Goal: Information Seeking & Learning: Check status

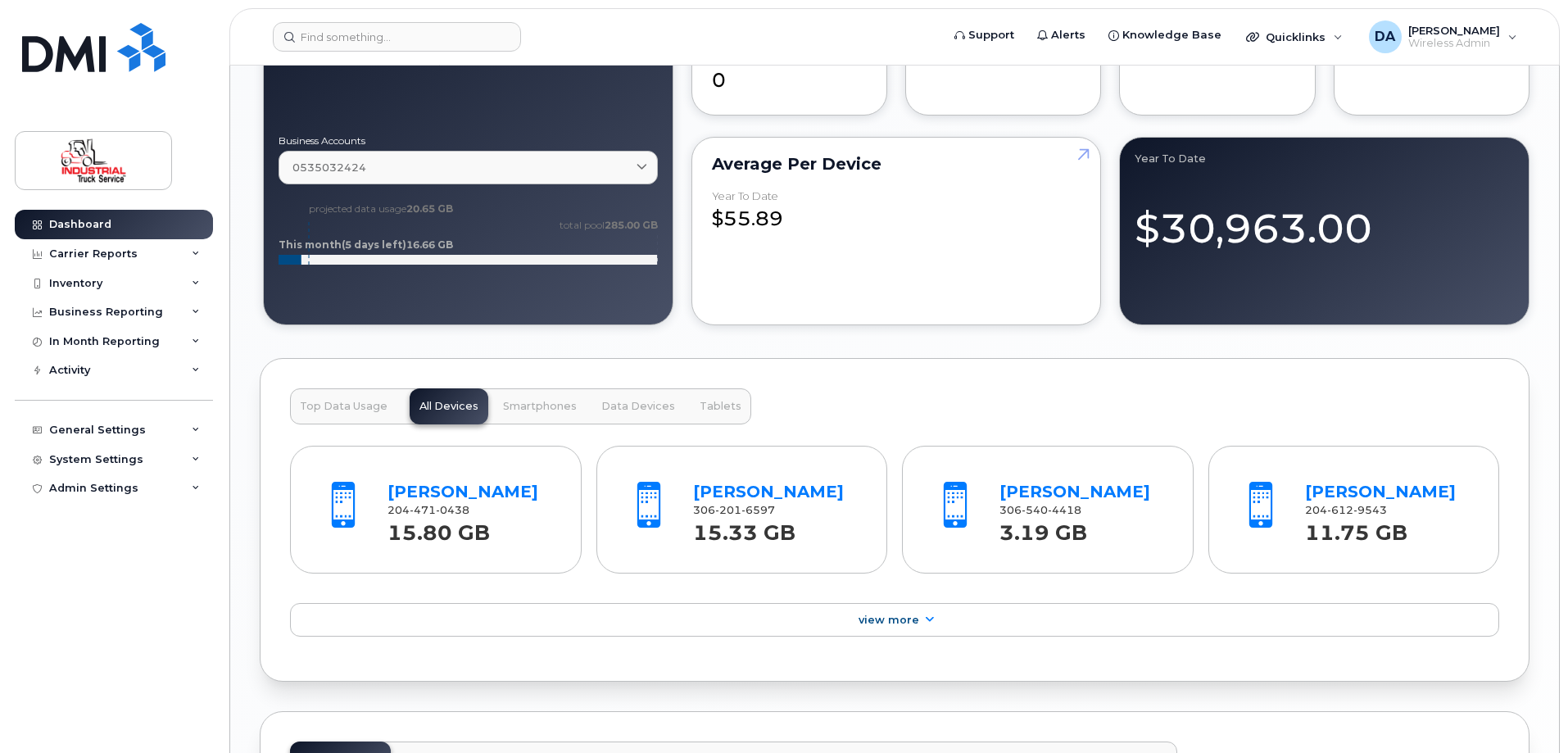
scroll to position [1720, 0]
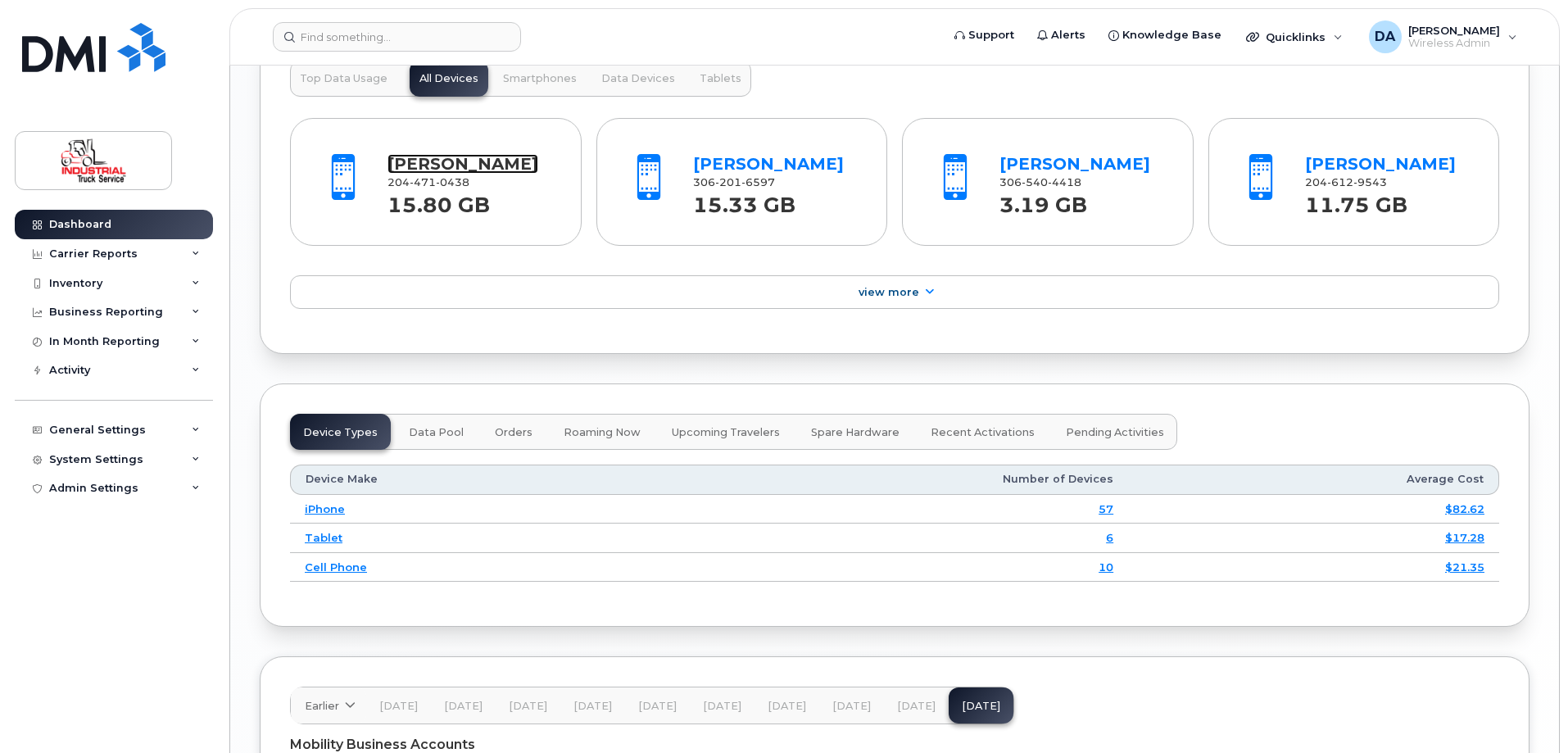
click at [416, 171] on link "[PERSON_NAME]" at bounding box center [463, 163] width 151 height 20
click at [732, 158] on link "[PERSON_NAME]" at bounding box center [768, 163] width 151 height 20
click at [1032, 164] on link "[PERSON_NAME]" at bounding box center [1075, 163] width 151 height 20
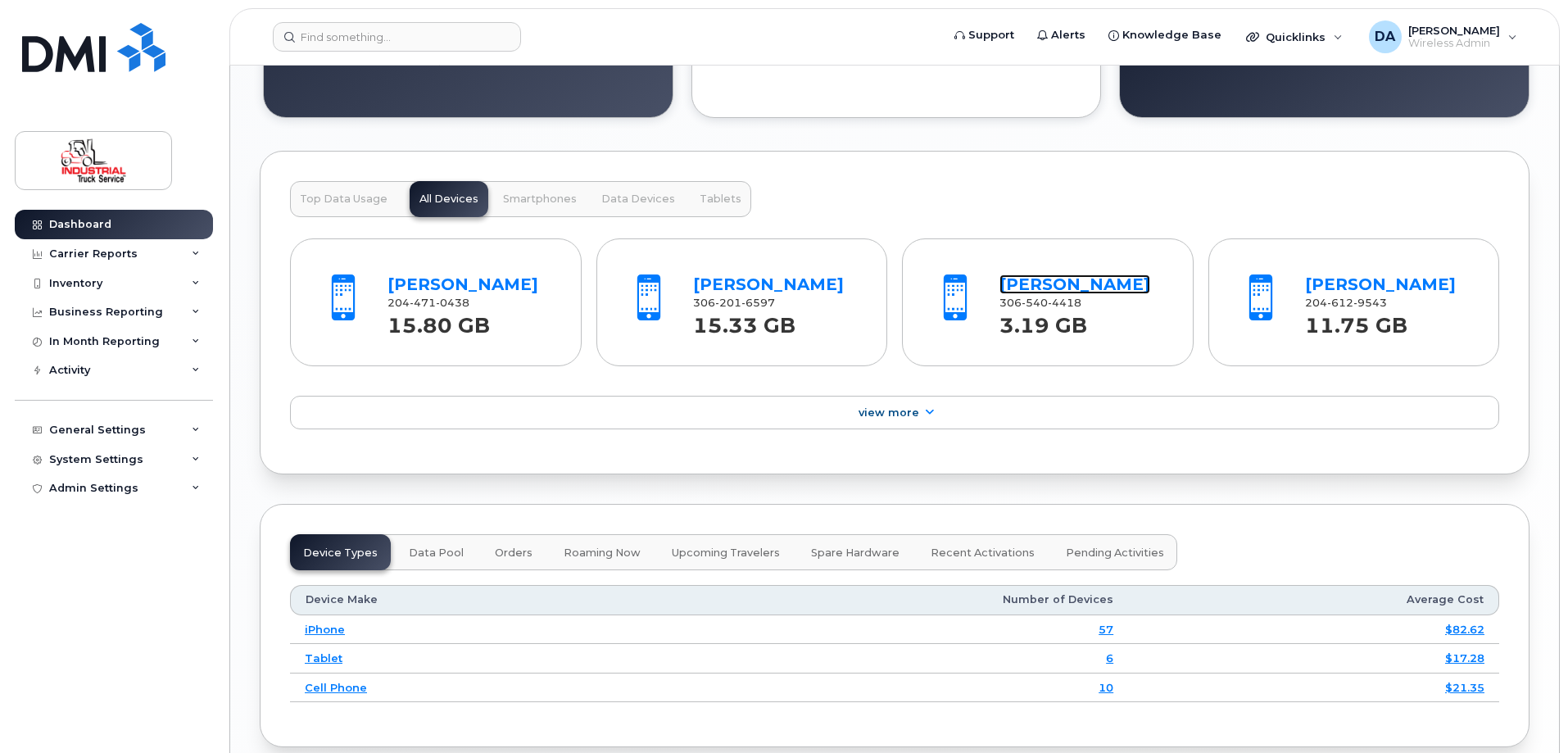
scroll to position [1556, 0]
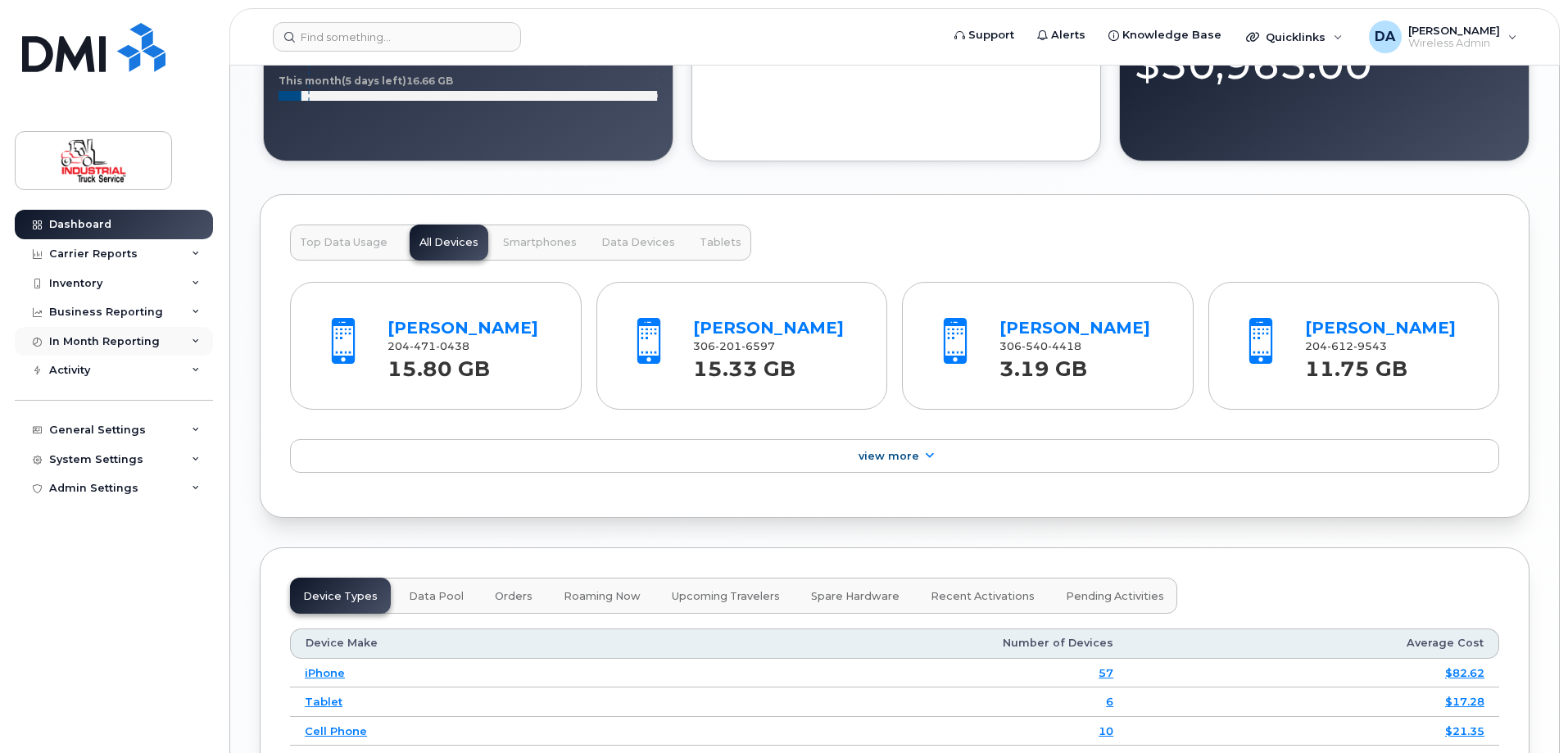
click at [130, 343] on div "In Month Reporting" at bounding box center [104, 341] width 110 height 13
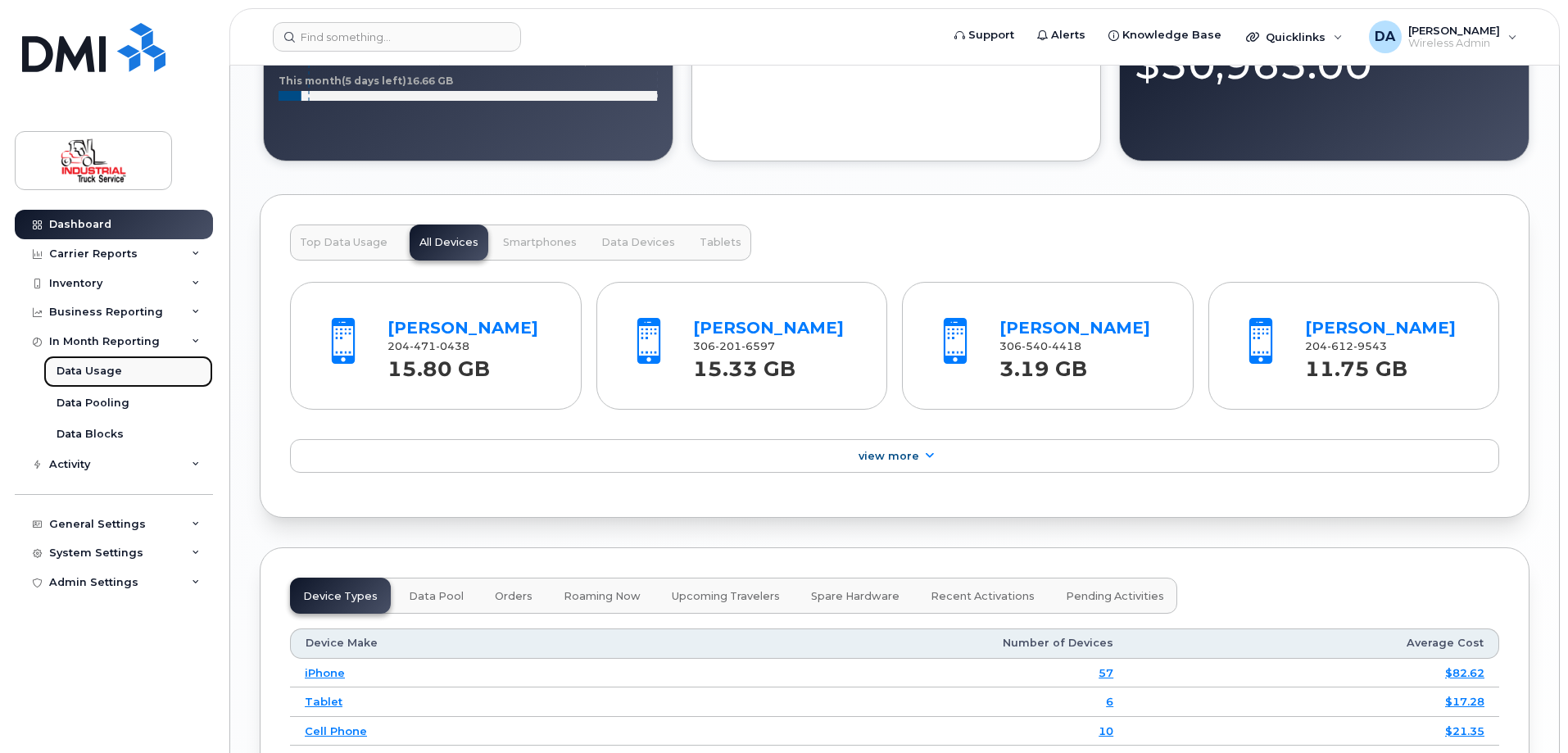
click at [87, 370] on div "Data Usage" at bounding box center [89, 370] width 65 height 14
click at [87, 405] on div "Data Pooling" at bounding box center [93, 402] width 73 height 14
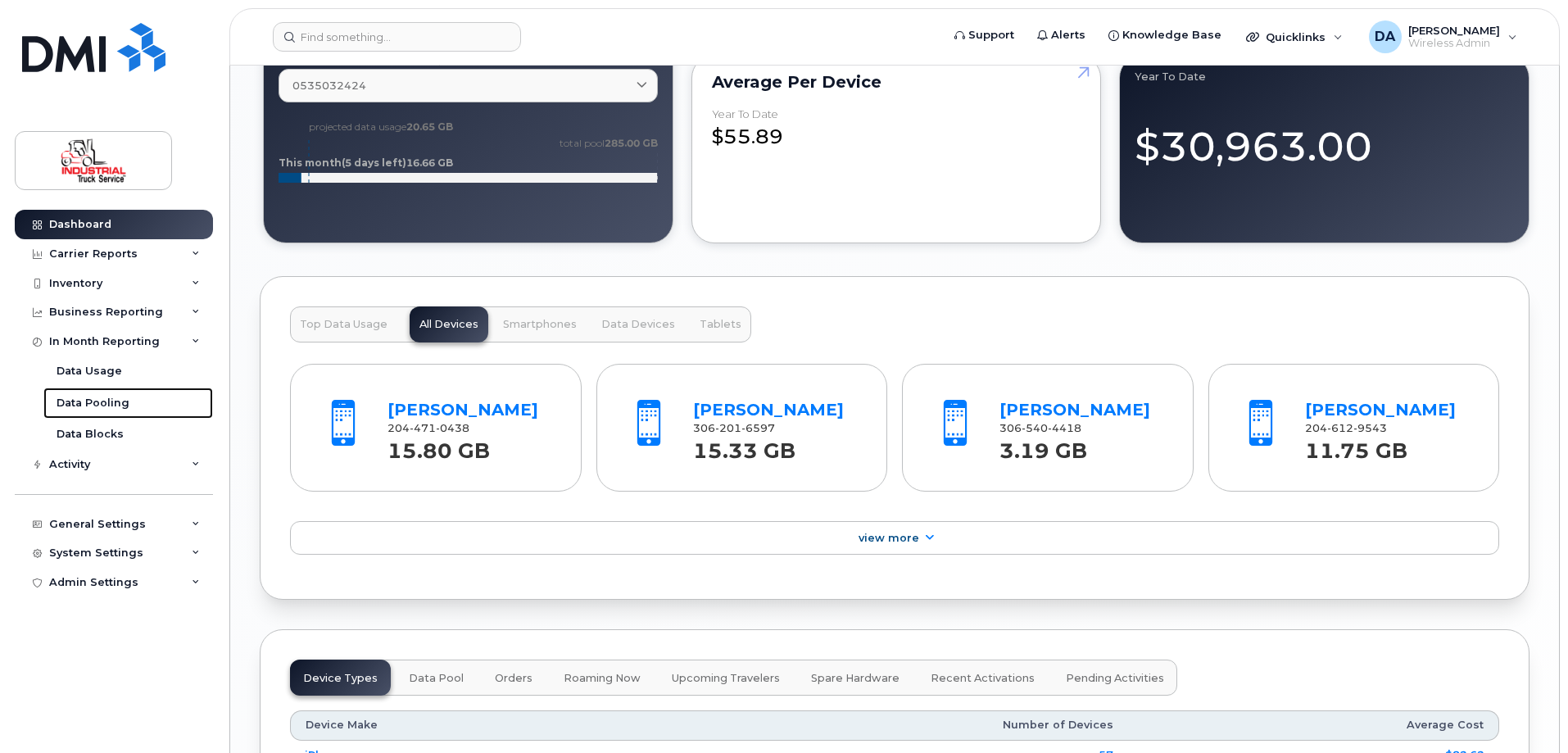
scroll to position [1392, 0]
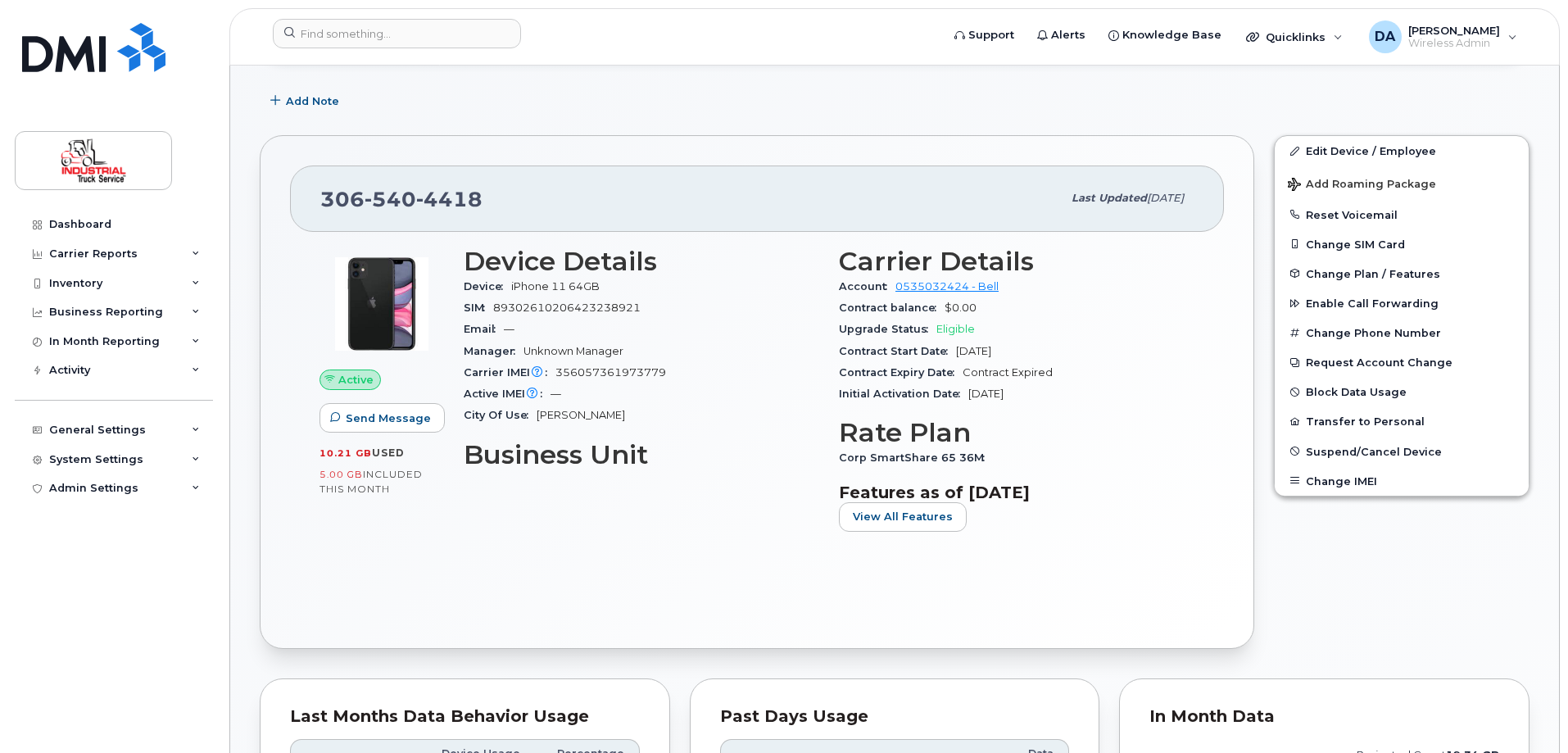
scroll to position [573, 0]
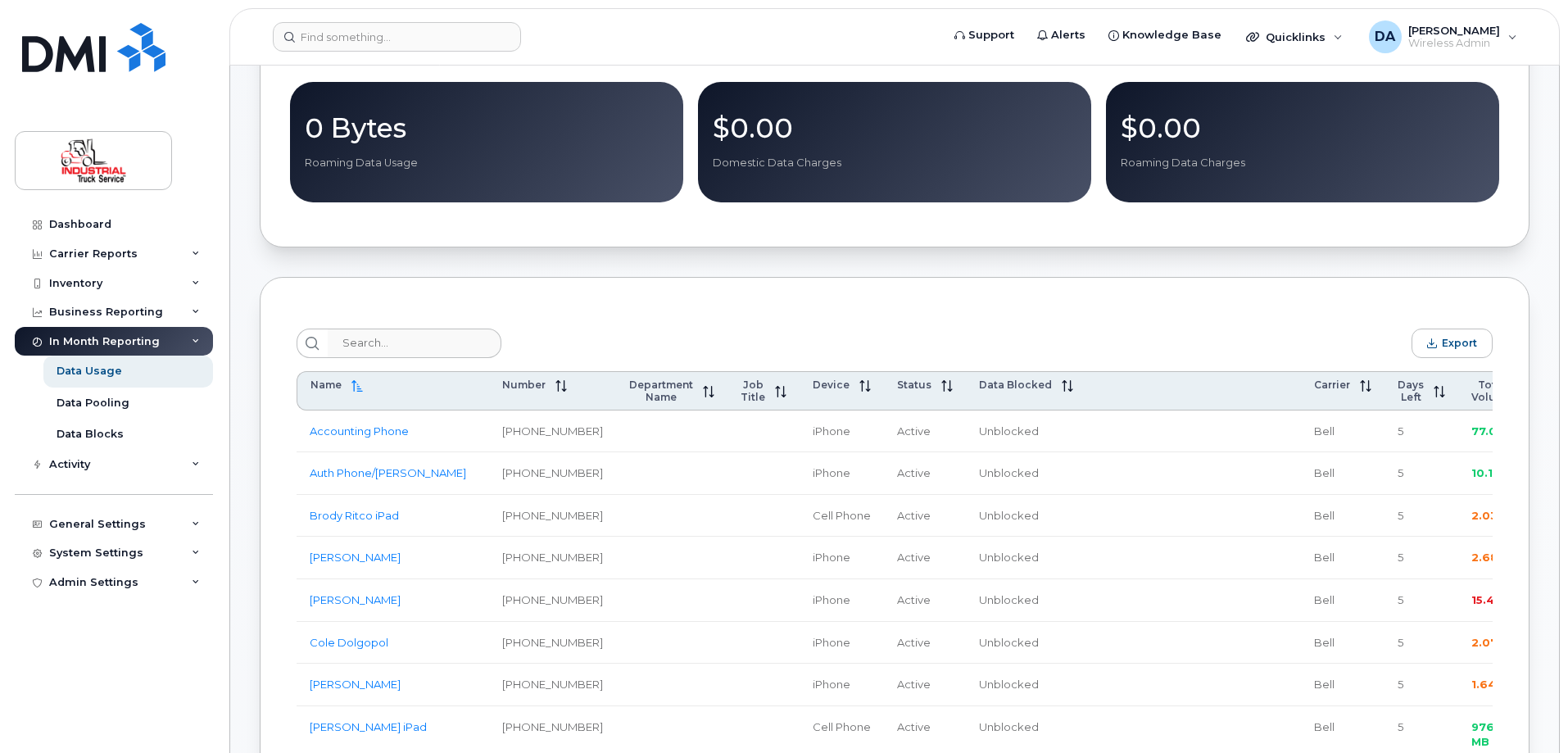
scroll to position [409, 0]
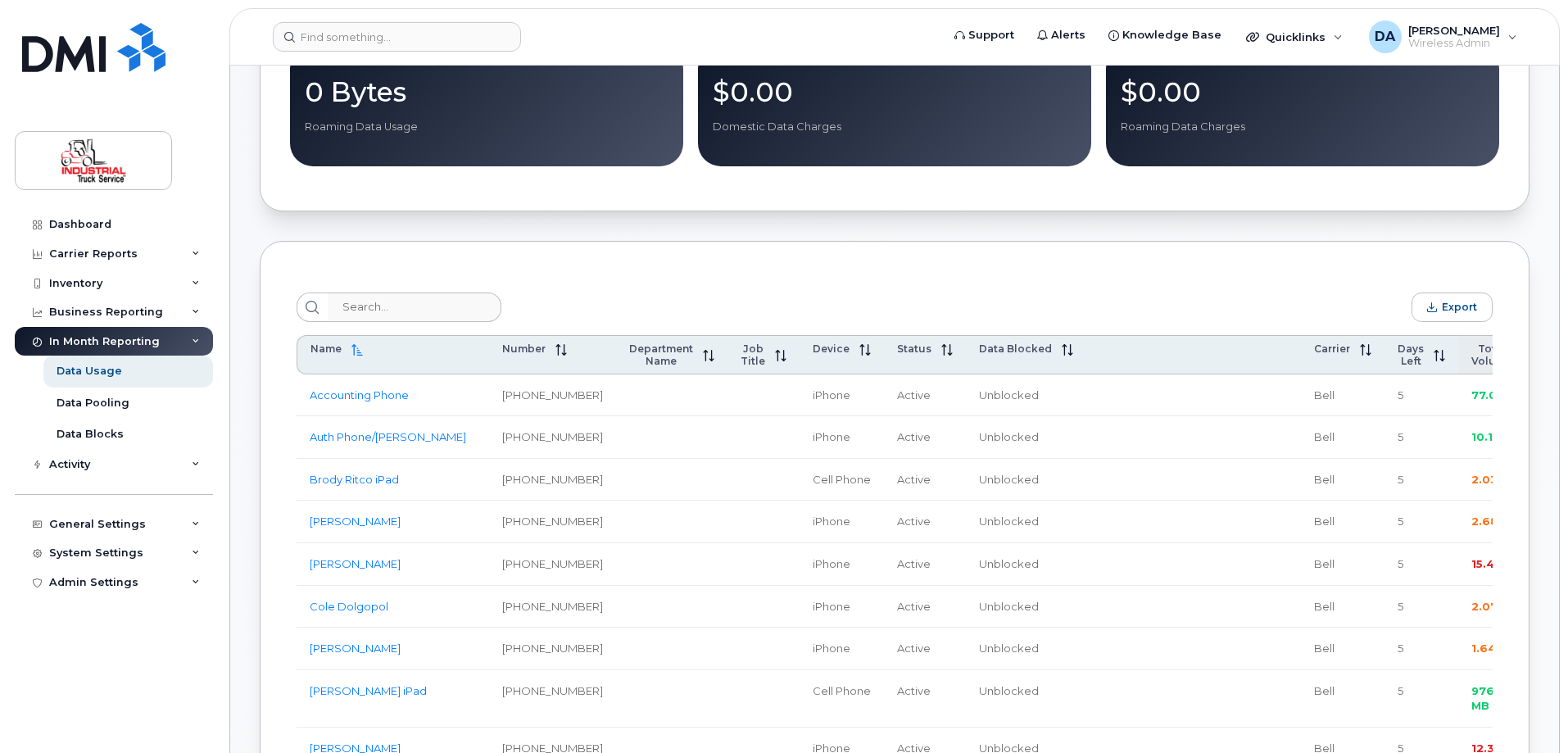
click at [1471, 347] on span "Total Volume" at bounding box center [1492, 354] width 41 height 25
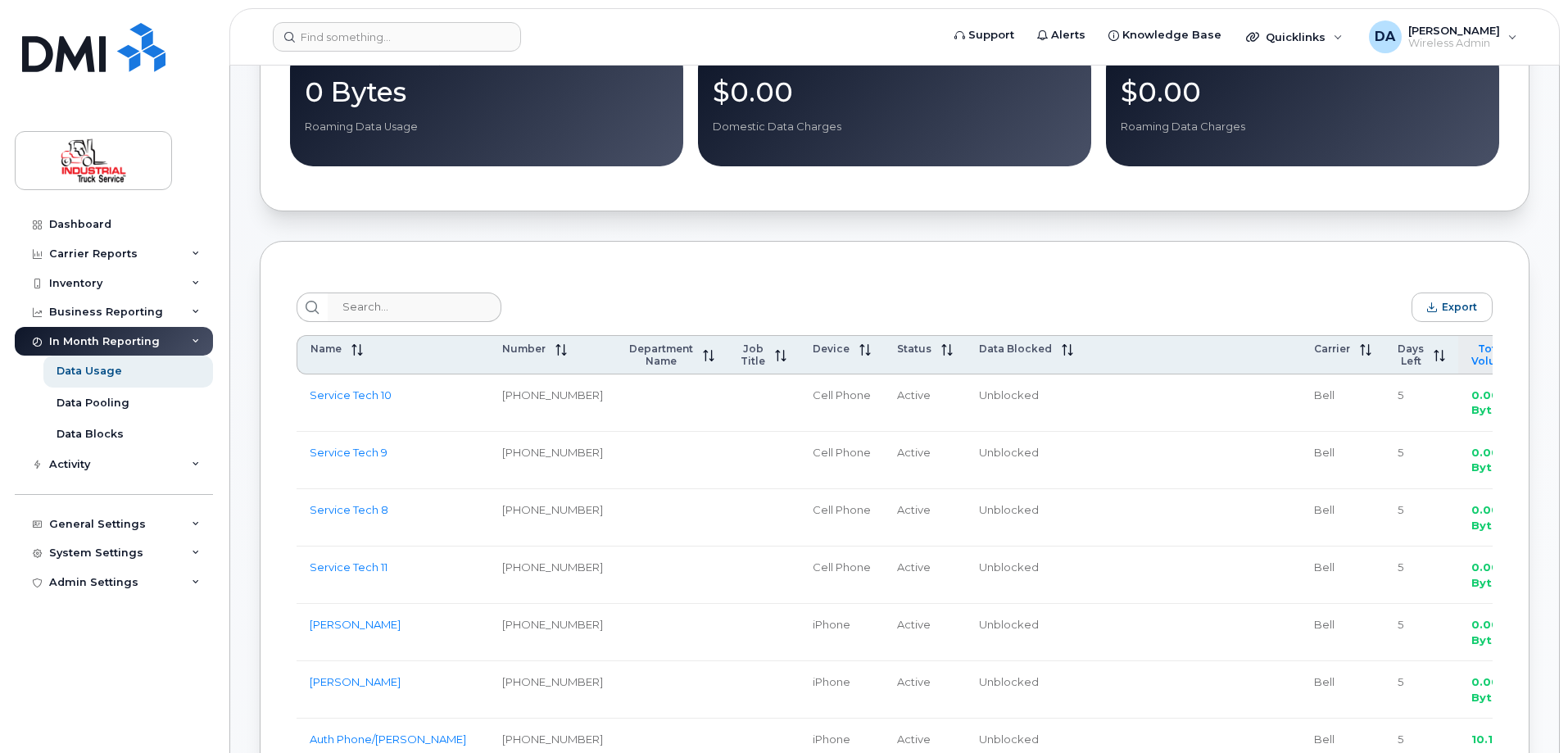
click at [1471, 354] on span "Total Volume" at bounding box center [1492, 354] width 41 height 25
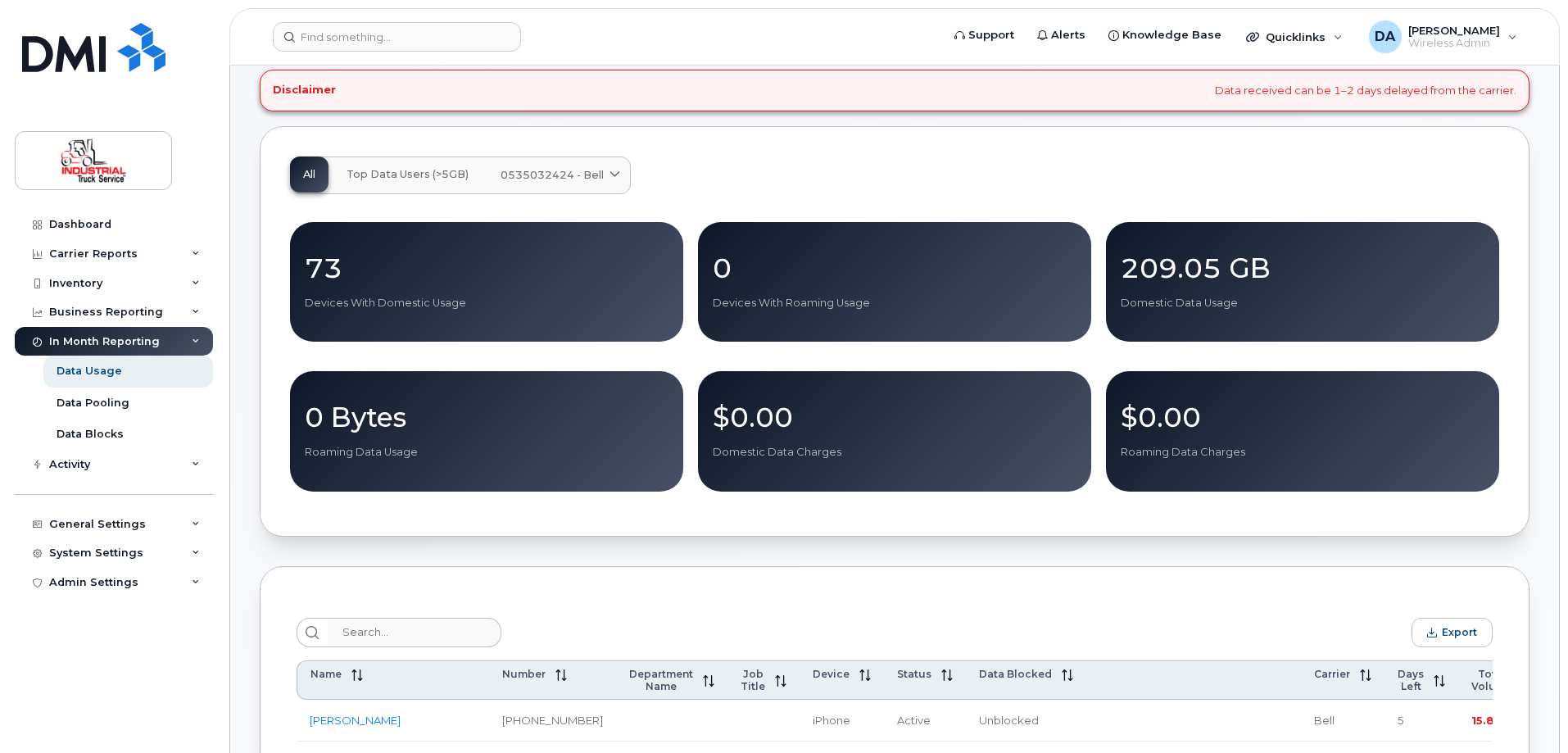
scroll to position [0, 0]
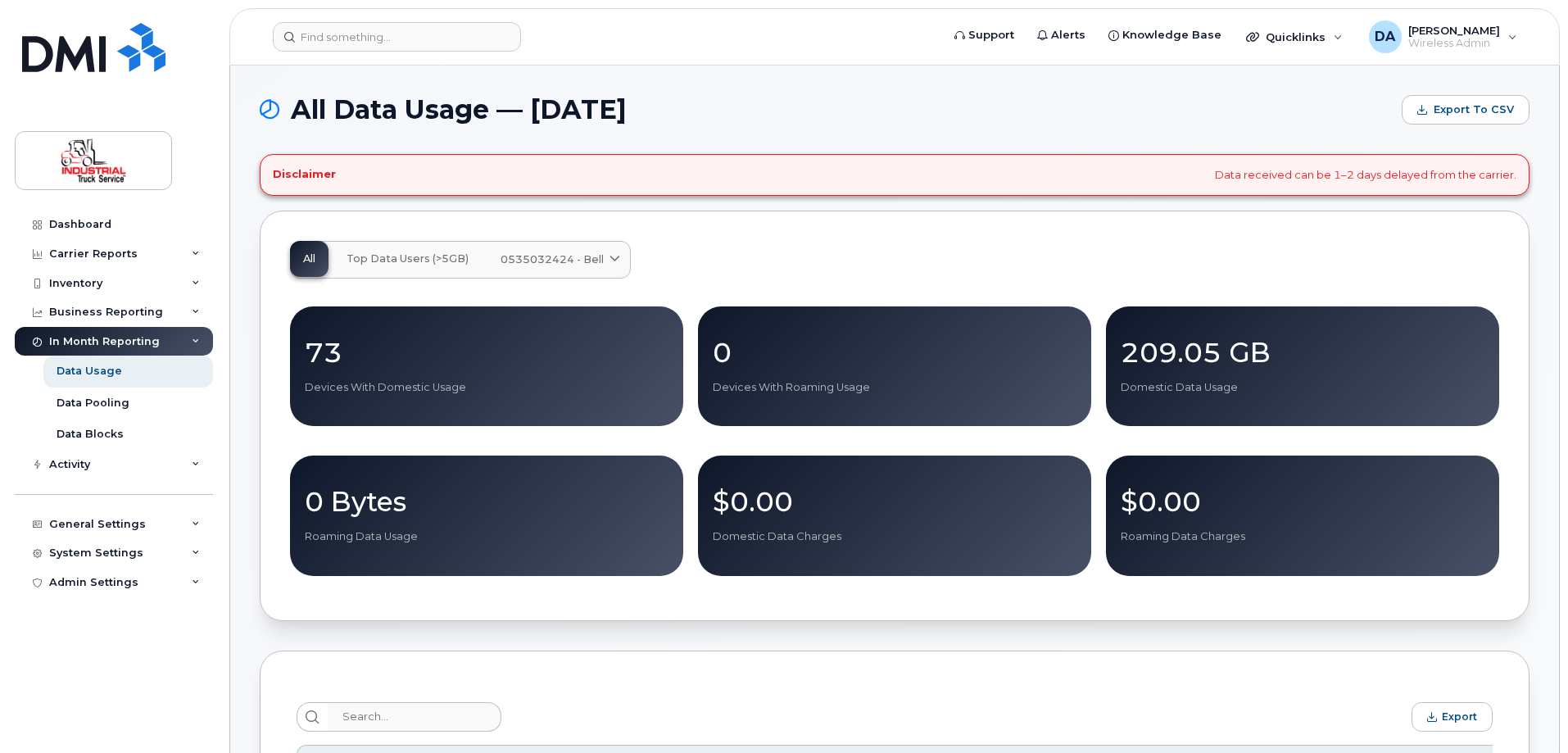
click at [861, 256] on div "All Top Data Users (>5GB) 0535032424 - Bell Medium Business Data Share Medium B…" at bounding box center [895, 260] width 1209 height 37
click at [666, 228] on div "All Top Data Users (>5GB) 0535032424 - Bell Medium Business Data Share Medium B…" at bounding box center [894, 415] width 1269 height 410
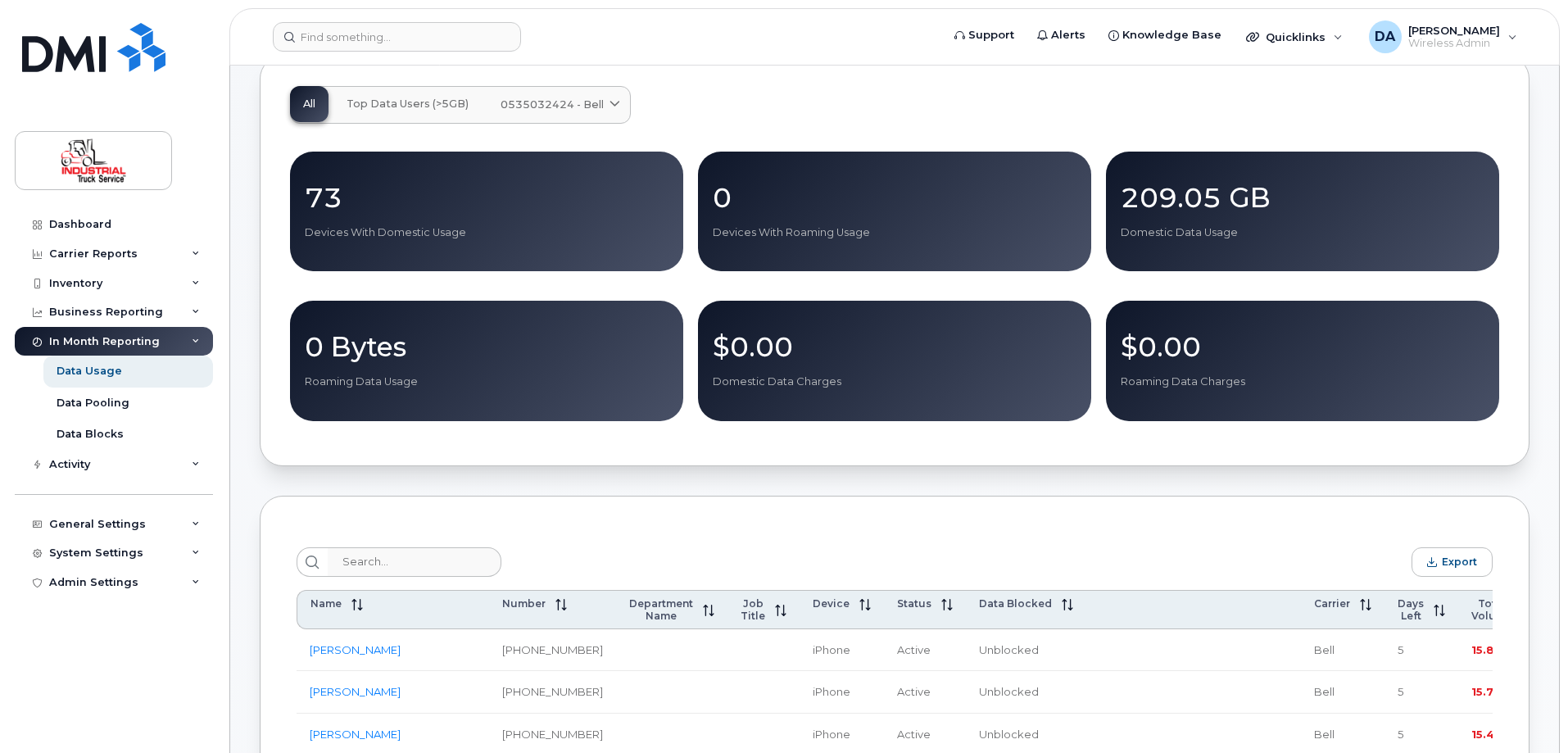
scroll to position [409, 0]
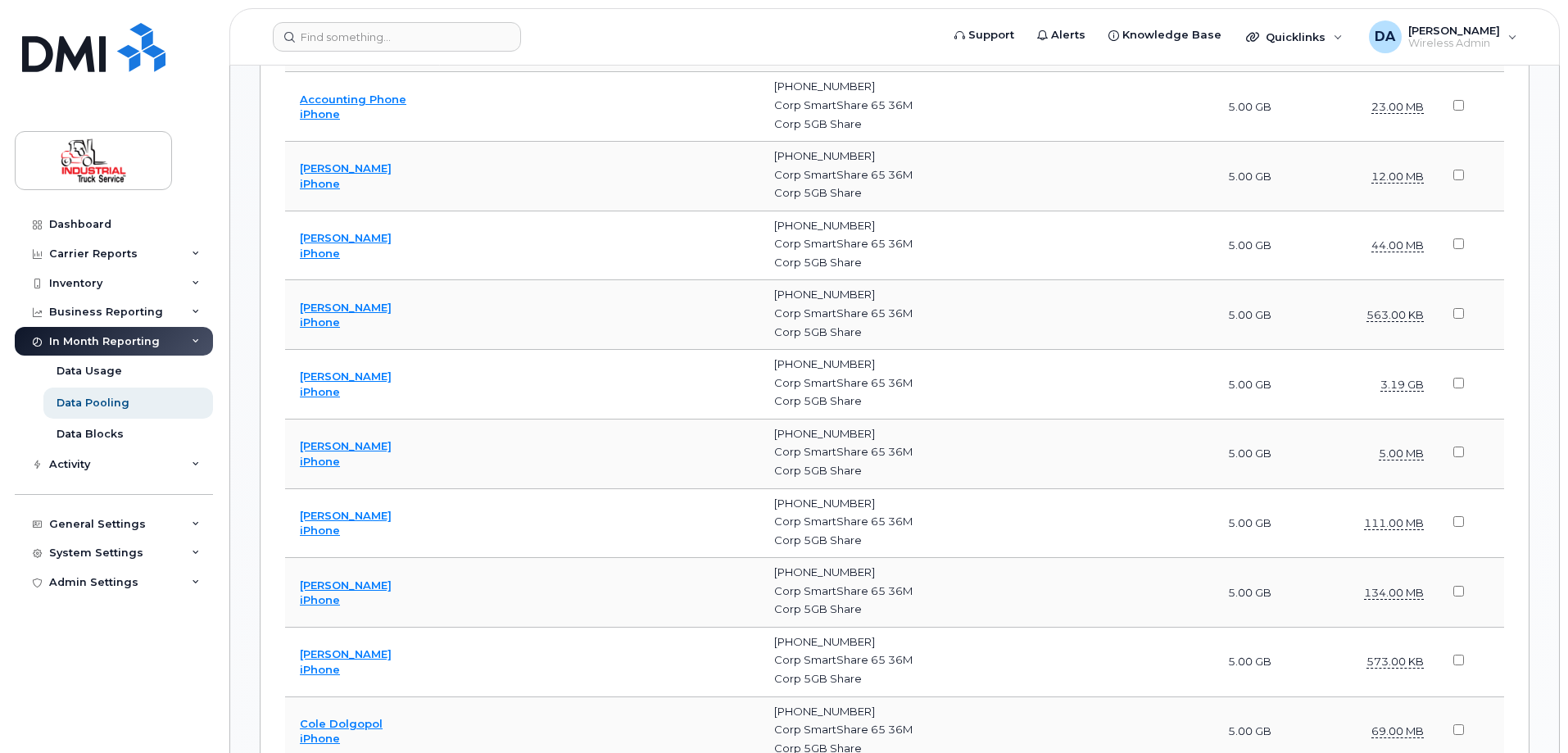
scroll to position [3993, 0]
click at [872, 363] on div "[PHONE_NUMBER]" at bounding box center [936, 364] width 323 height 15
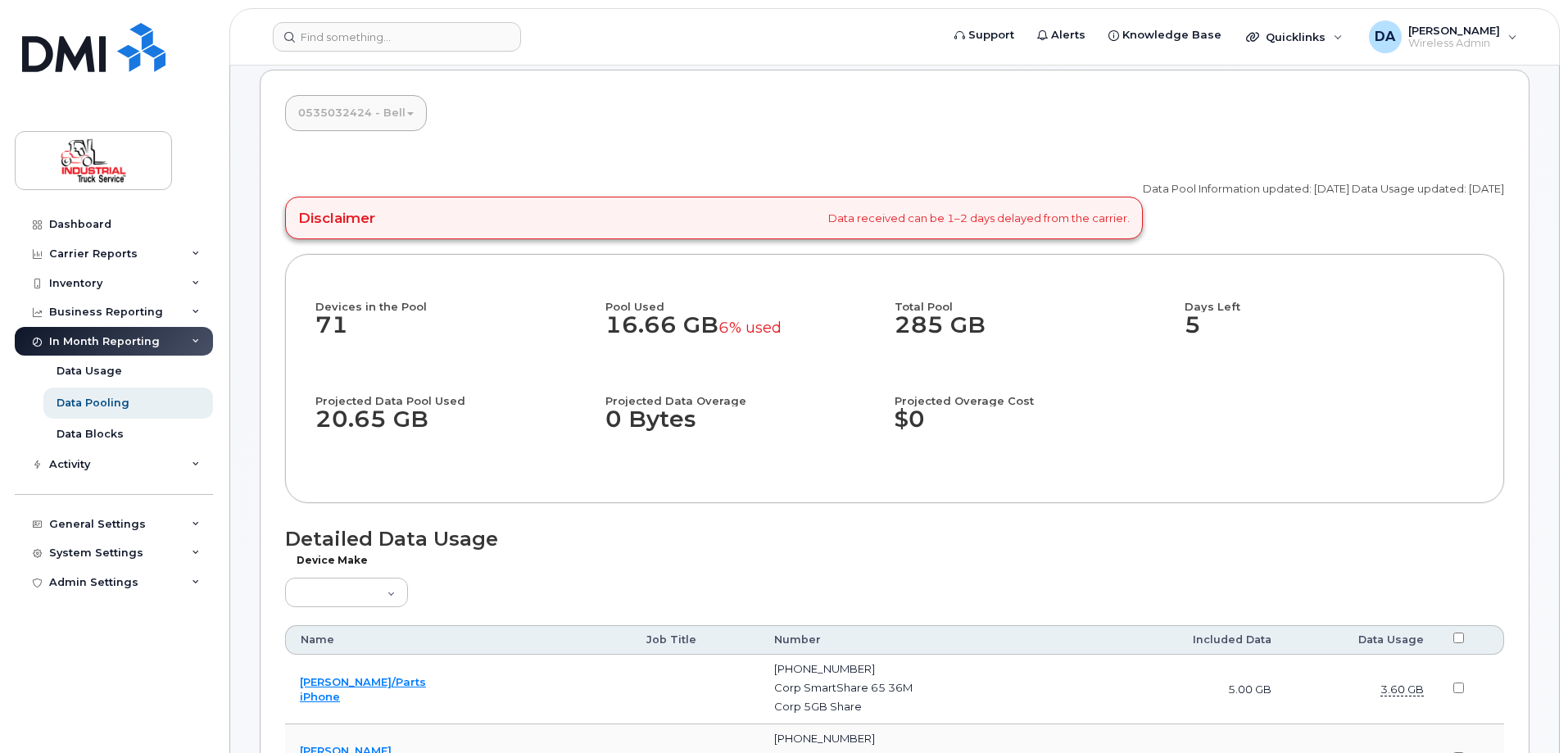
scroll to position [0, 0]
